Goal: Task Accomplishment & Management: Manage account settings

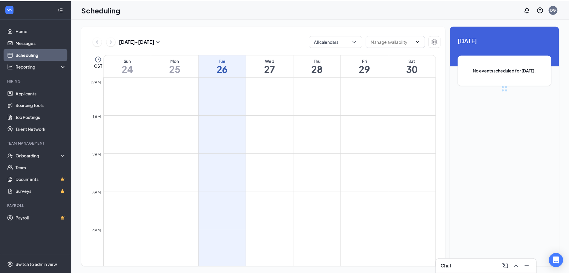
scroll to position [293, 0]
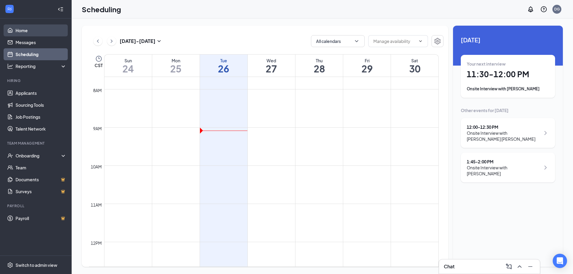
click at [22, 29] on link "Home" at bounding box center [41, 30] width 51 height 12
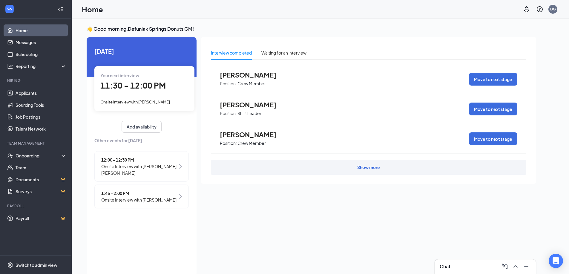
click at [363, 169] on div "Show more" at bounding box center [368, 167] width 23 height 6
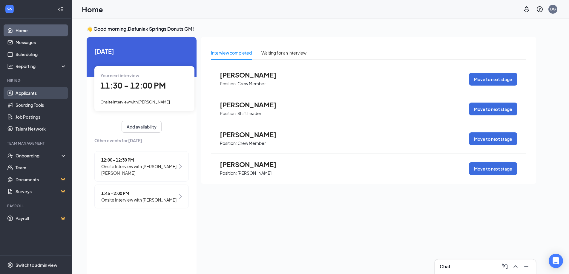
click at [30, 93] on link "Applicants" at bounding box center [41, 93] width 51 height 12
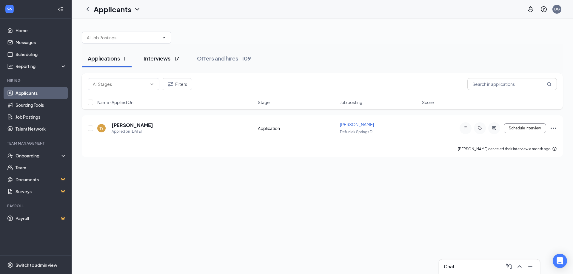
click at [167, 58] on div "Interviews · 17" at bounding box center [162, 58] width 36 height 7
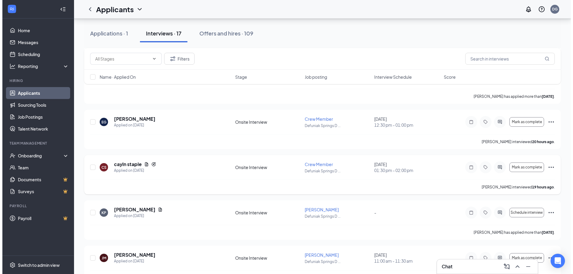
scroll to position [405, 0]
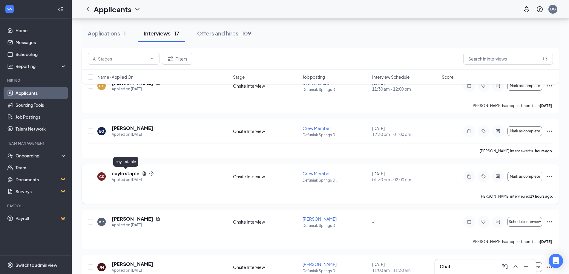
click at [126, 175] on h5 "cayln staple" at bounding box center [126, 173] width 28 height 7
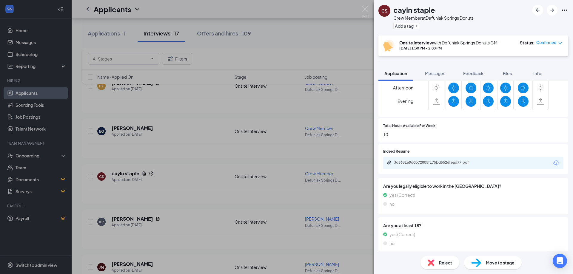
scroll to position [174, 0]
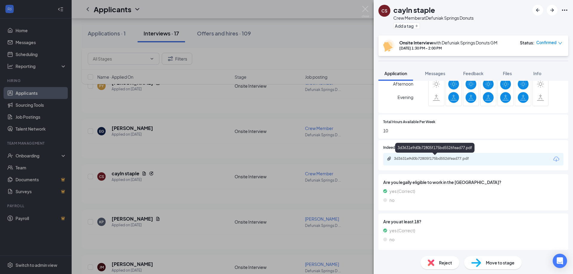
click at [435, 162] on div "3d3631e9d0b72805f175bd5526fead77.pdf" at bounding box center [435, 159] width 97 height 6
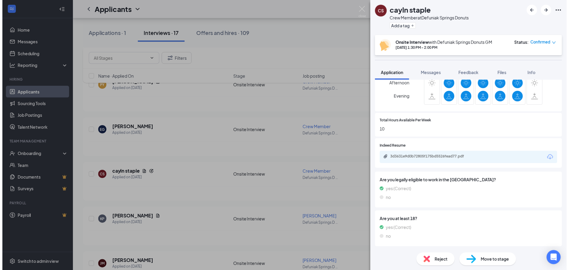
scroll to position [172, 0]
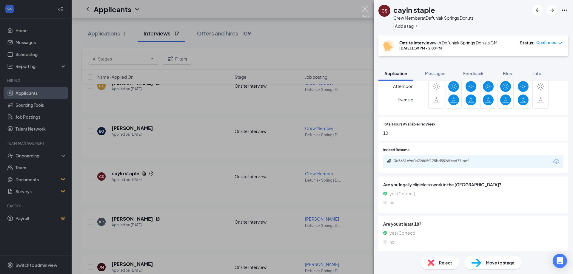
click at [366, 9] on img at bounding box center [365, 12] width 7 height 12
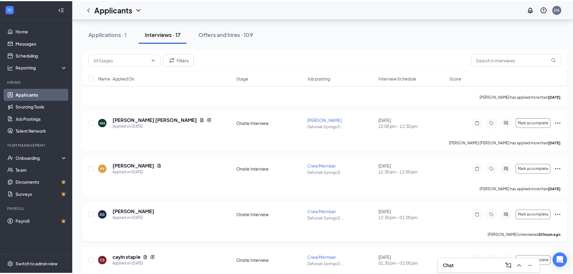
scroll to position [315, 0]
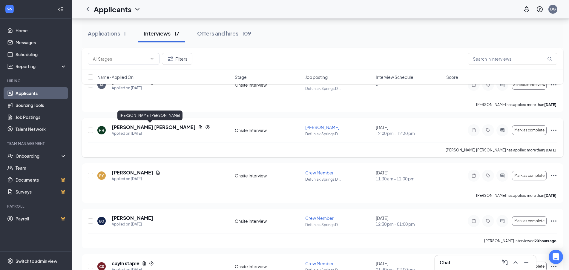
click at [150, 126] on h5 "[PERSON_NAME] [PERSON_NAME]" at bounding box center [154, 127] width 84 height 7
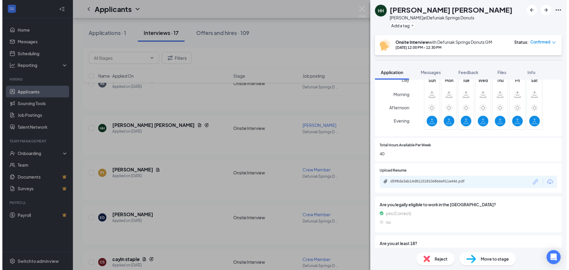
scroll to position [149, 0]
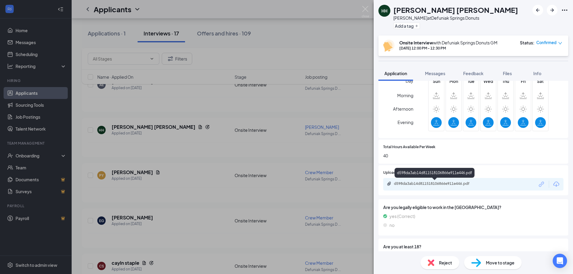
click at [474, 184] on div "d598da3ab14d811518106866e911e446.pdf" at bounding box center [436, 183] width 84 height 5
drag, startPoint x: 367, startPoint y: 10, endPoint x: 353, endPoint y: 44, distance: 37.5
click at [367, 10] on img at bounding box center [365, 12] width 7 height 12
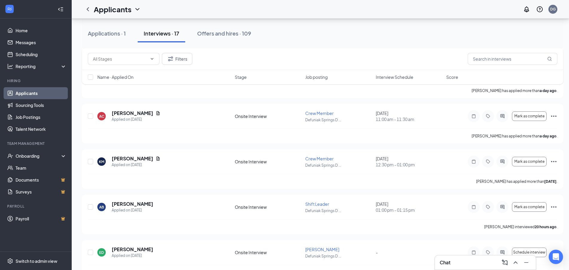
scroll to position [106, 0]
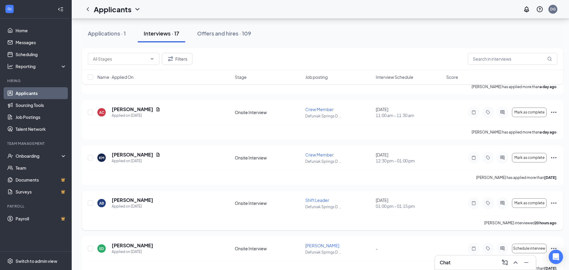
click at [557, 203] on div "AB [PERSON_NAME] Applied on [DATE] Onsite Interview Shift Leader Defuniak Sprin…" at bounding box center [322, 210] width 481 height 39
click at [555, 203] on icon "Ellipses" at bounding box center [553, 202] width 7 height 7
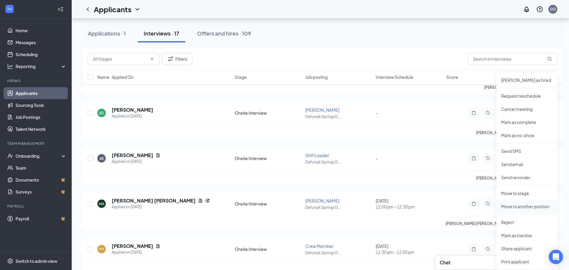
scroll to position [256, 0]
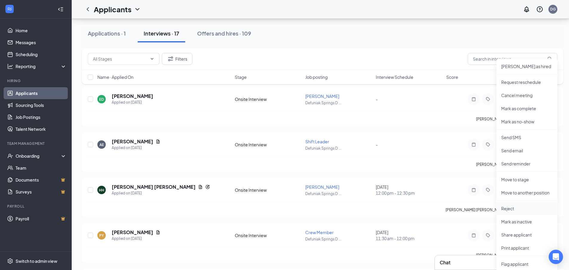
click at [511, 208] on p "Reject" at bounding box center [526, 208] width 51 height 6
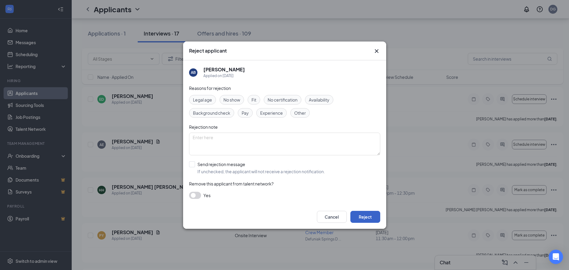
click at [365, 216] on button "Reject" at bounding box center [365, 217] width 30 height 12
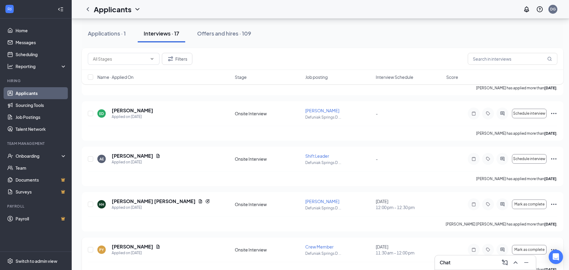
scroll to position [166, 0]
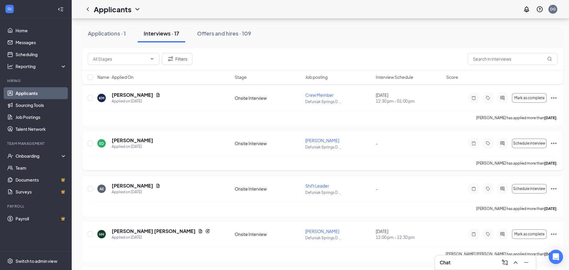
click at [554, 143] on icon "Ellipses" at bounding box center [553, 143] width 5 height 1
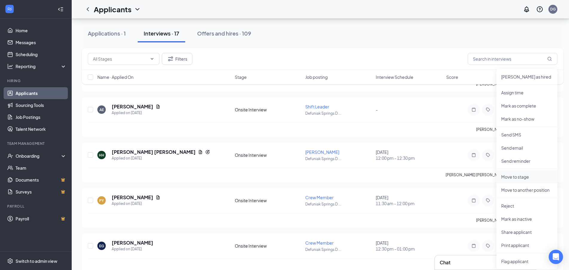
scroll to position [256, 0]
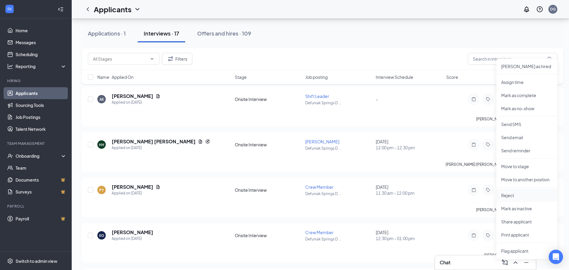
click at [510, 196] on p "Reject" at bounding box center [526, 195] width 51 height 6
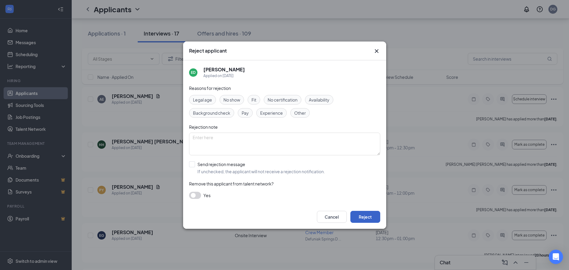
click at [367, 215] on button "Reject" at bounding box center [365, 217] width 30 height 12
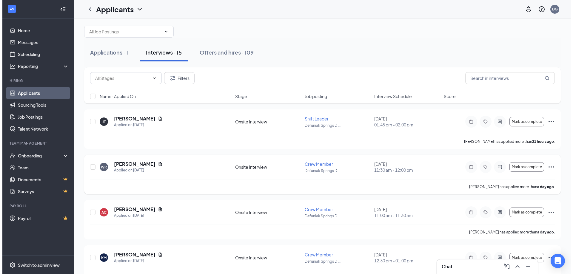
scroll to position [0, 0]
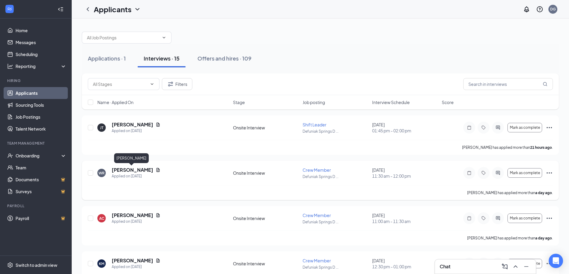
click at [130, 169] on h5 "[PERSON_NAME]" at bounding box center [132, 170] width 41 height 7
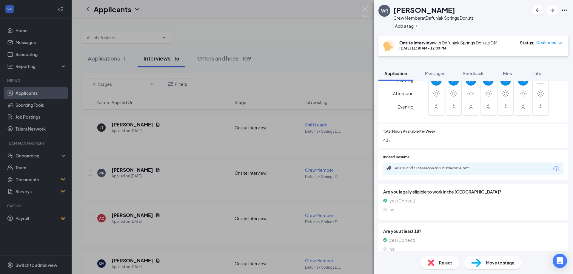
scroll to position [149, 0]
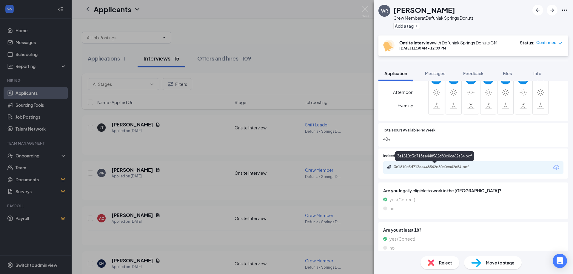
click at [422, 167] on div "3e1810c3d713ae448562d80c0ca62a54.pdf" at bounding box center [436, 167] width 84 height 5
click at [364, 8] on img at bounding box center [365, 12] width 7 height 12
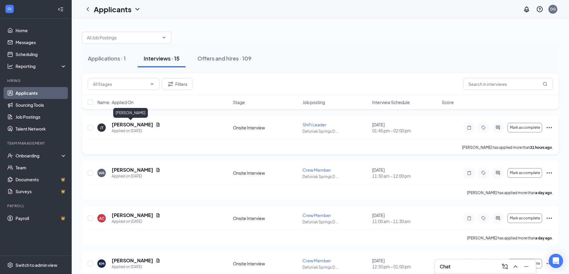
click at [124, 126] on h5 "[PERSON_NAME]" at bounding box center [132, 124] width 41 height 7
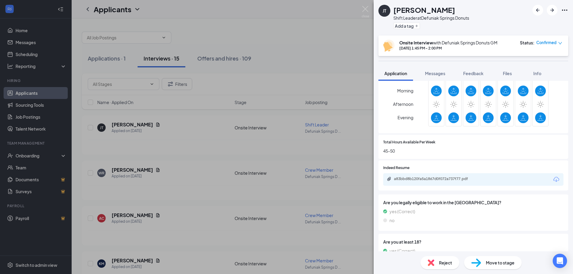
scroll to position [158, 0]
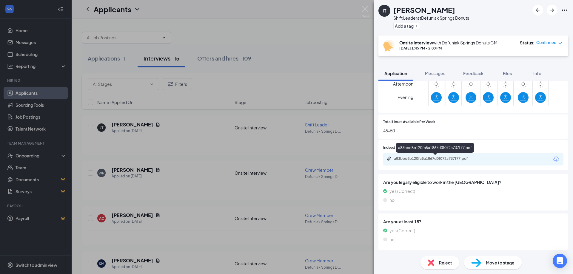
click at [454, 158] on div "a83bbd8b120fa5a1867d0f072a737f77.pdf" at bounding box center [436, 158] width 84 height 5
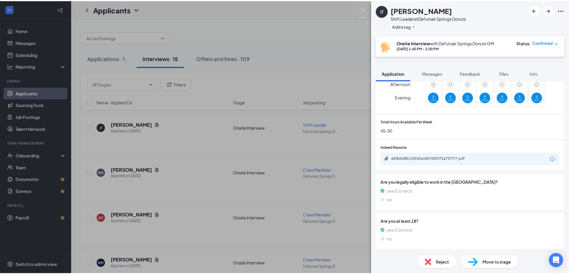
scroll to position [155, 0]
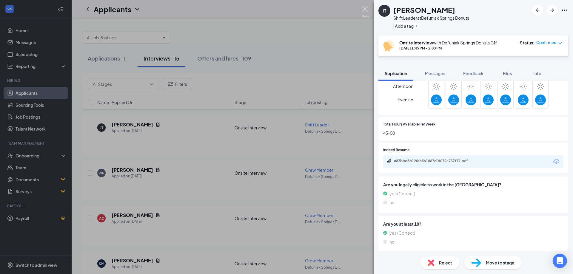
click at [364, 7] on img at bounding box center [365, 12] width 7 height 12
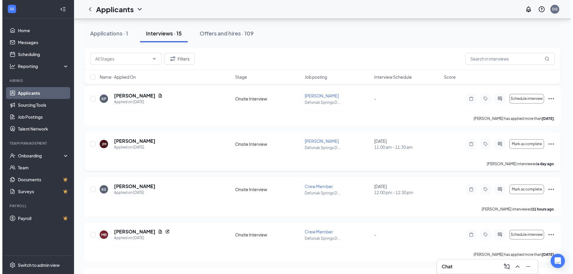
scroll to position [448, 0]
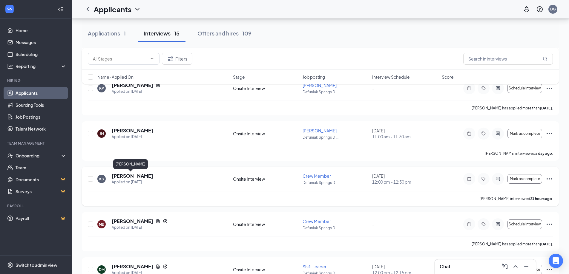
click at [125, 177] on h5 "[PERSON_NAME]" at bounding box center [132, 176] width 41 height 7
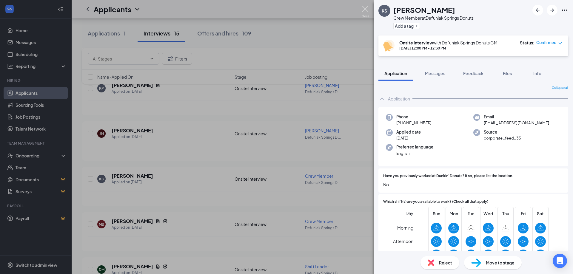
click at [366, 10] on img at bounding box center [365, 12] width 7 height 12
